Goal: Task Accomplishment & Management: Complete application form

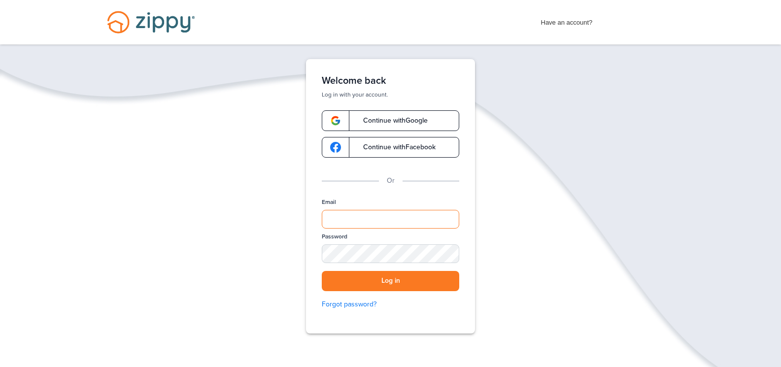
drag, startPoint x: 374, startPoint y: 216, endPoint x: 376, endPoint y: 207, distance: 9.1
click at [374, 216] on input "Email" at bounding box center [390, 219] width 137 height 19
type input "**********"
click at [374, 281] on button "Log in" at bounding box center [390, 281] width 137 height 20
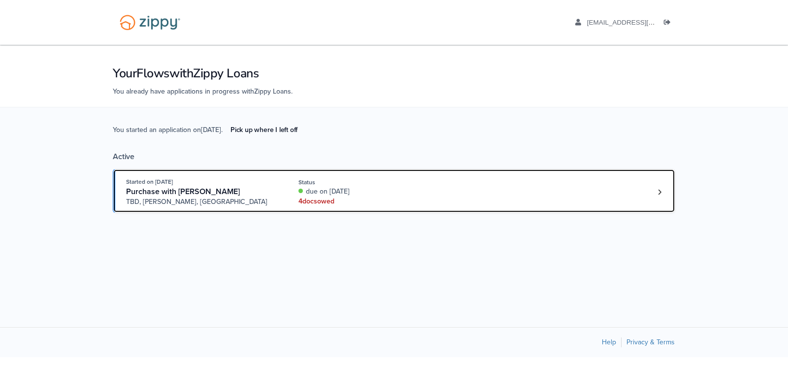
click at [331, 200] on div "4 doc s owed" at bounding box center [364, 202] width 132 height 10
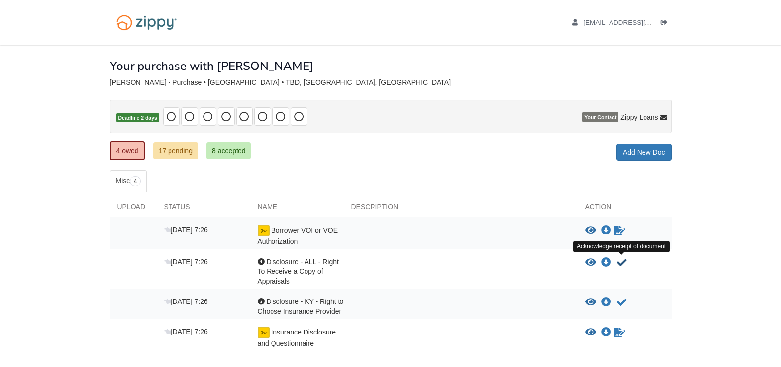
click at [622, 262] on icon "Acknowledge receipt of document" at bounding box center [622, 263] width 10 height 10
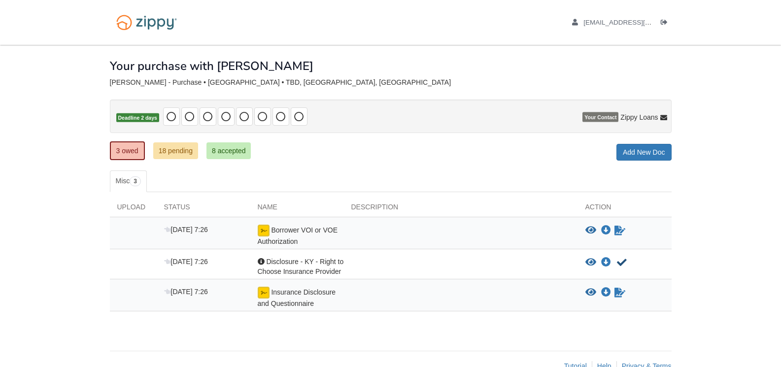
click at [622, 262] on icon "Acknowledge receipt of document" at bounding box center [622, 263] width 10 height 10
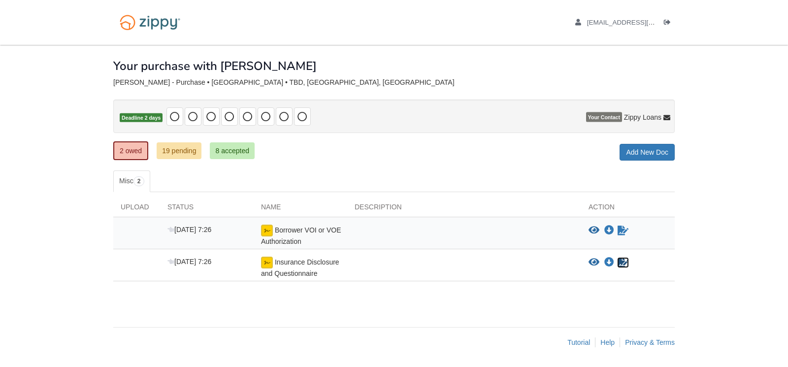
click at [624, 258] on icon "Sign Form" at bounding box center [623, 263] width 11 height 10
click at [134, 145] on link "2 owed" at bounding box center [130, 150] width 35 height 19
click at [134, 148] on link "1 owed" at bounding box center [130, 150] width 35 height 19
click at [607, 341] on link "Help" at bounding box center [607, 342] width 14 height 8
click at [611, 342] on link "Help" at bounding box center [607, 342] width 14 height 8
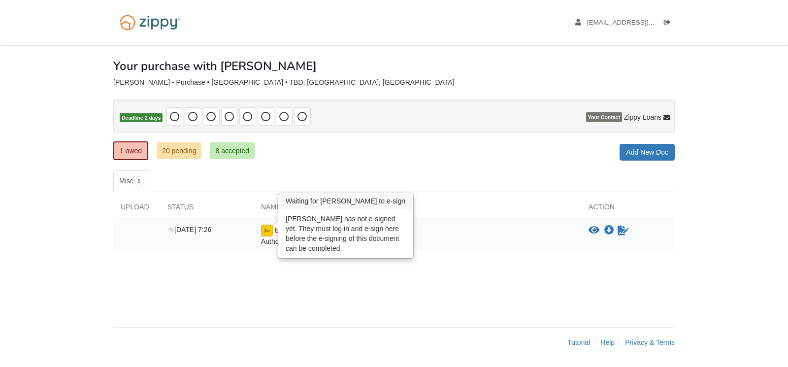
click at [268, 231] on img at bounding box center [267, 231] width 12 height 12
drag, startPoint x: 264, startPoint y: 230, endPoint x: 468, endPoint y: 86, distance: 250.6
click at [468, 86] on div "[PERSON_NAME] - Purchase • [GEOGRAPHIC_DATA] • TBD, [GEOGRAPHIC_DATA], [GEOGRAP…" at bounding box center [393, 82] width 561 height 8
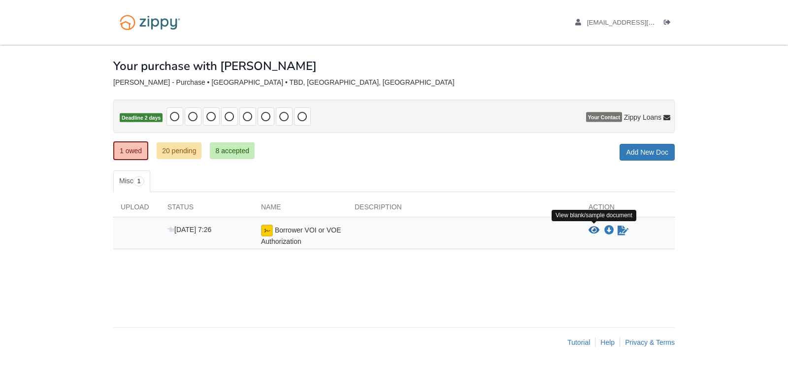
click at [594, 226] on icon "View Borrower VOI or VOE Authorization" at bounding box center [594, 231] width 11 height 10
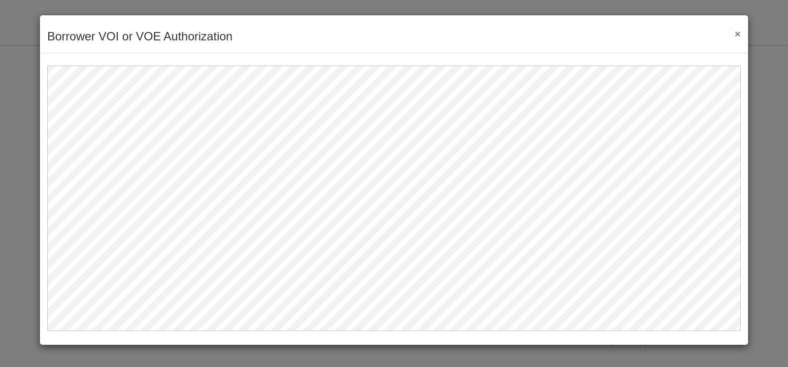
click at [736, 33] on button "×" at bounding box center [734, 34] width 11 height 10
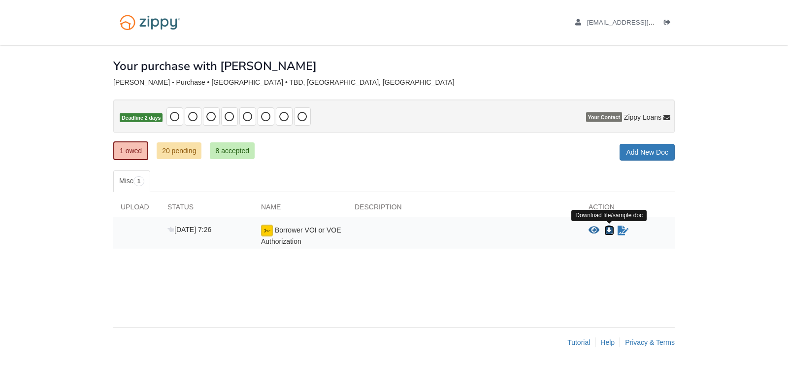
click at [611, 229] on icon "Download Borrower VOI or VOE Authorization" at bounding box center [609, 231] width 10 height 10
click at [610, 226] on icon "Download Borrower VOI or VOE Authorization" at bounding box center [609, 231] width 10 height 10
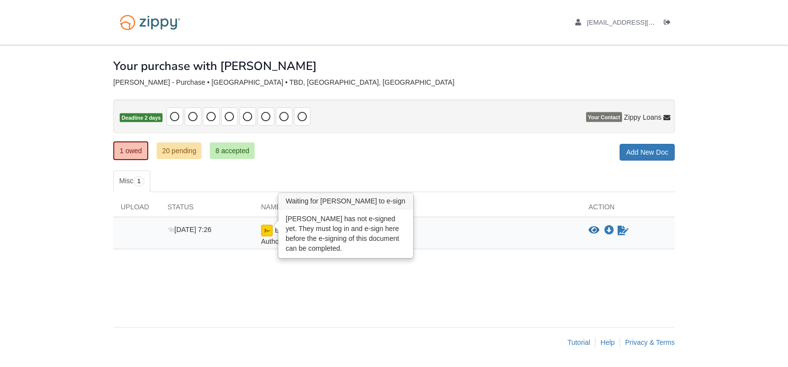
click at [266, 231] on img at bounding box center [267, 231] width 12 height 12
